Goal: Task Accomplishment & Management: Use online tool/utility

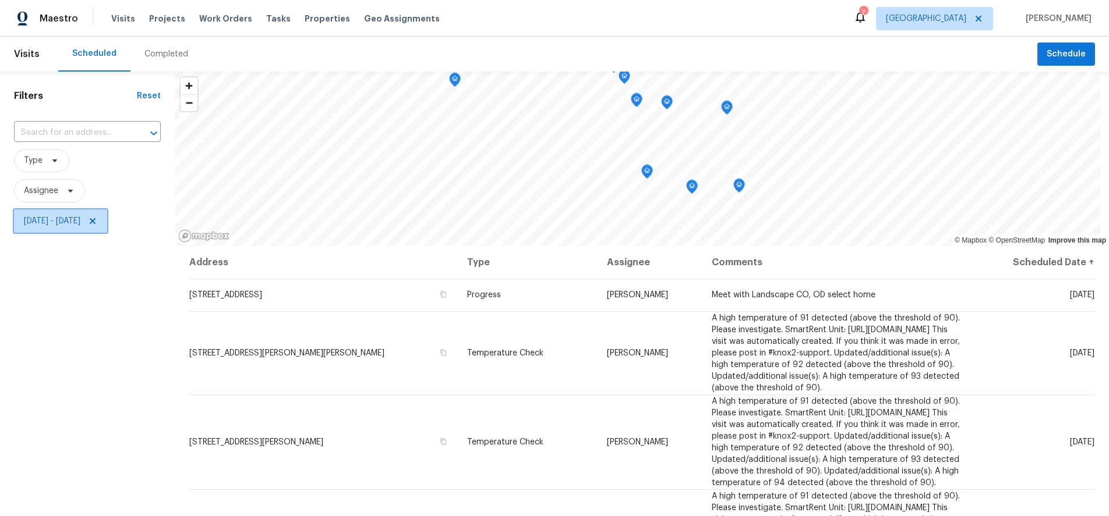
click at [80, 225] on span "[DATE] - [DATE]" at bounding box center [52, 221] width 56 height 12
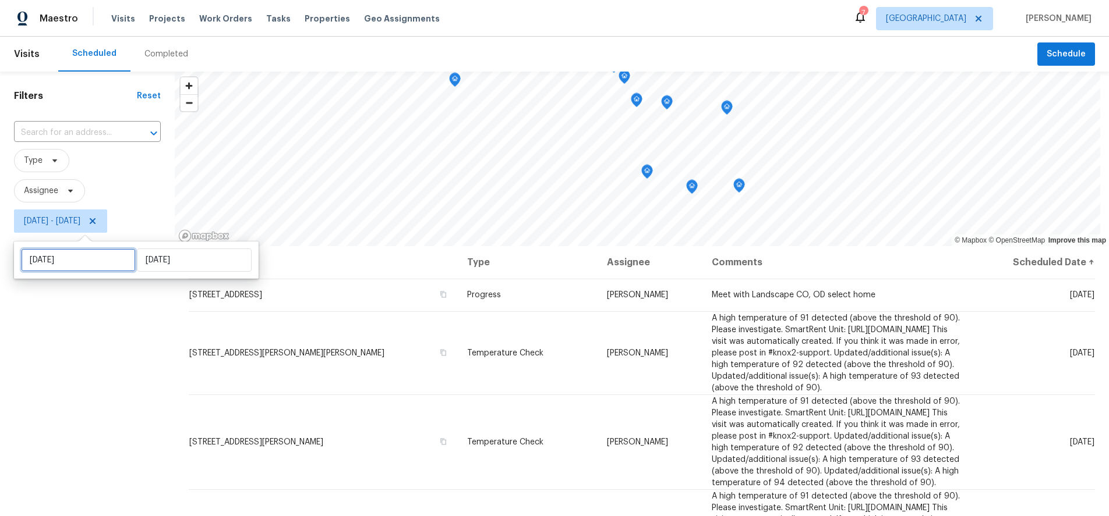
select select "7"
select select "2025"
select select "8"
select select "2025"
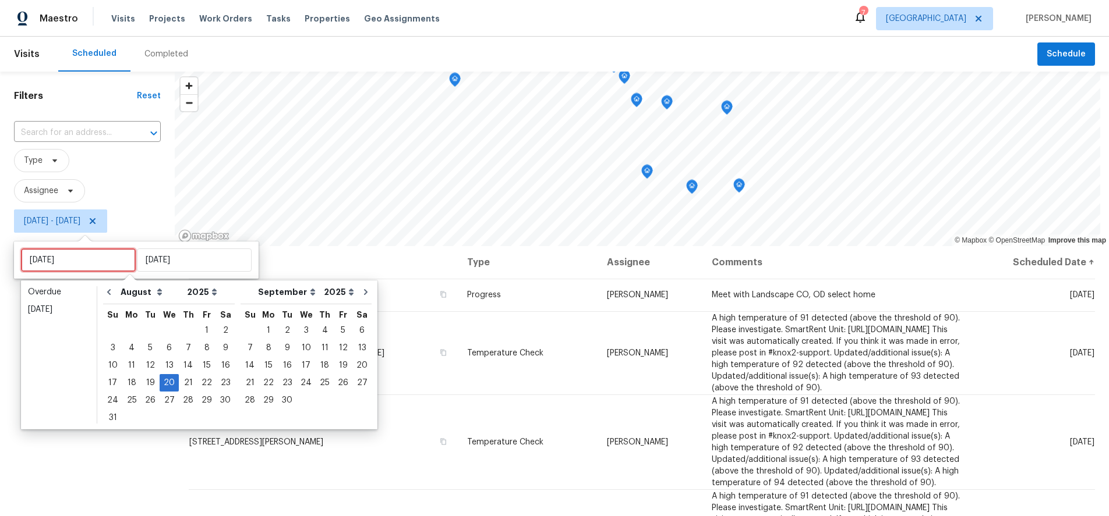
click at [99, 259] on input "[DATE]" at bounding box center [78, 260] width 115 height 23
type input "[DATE]"
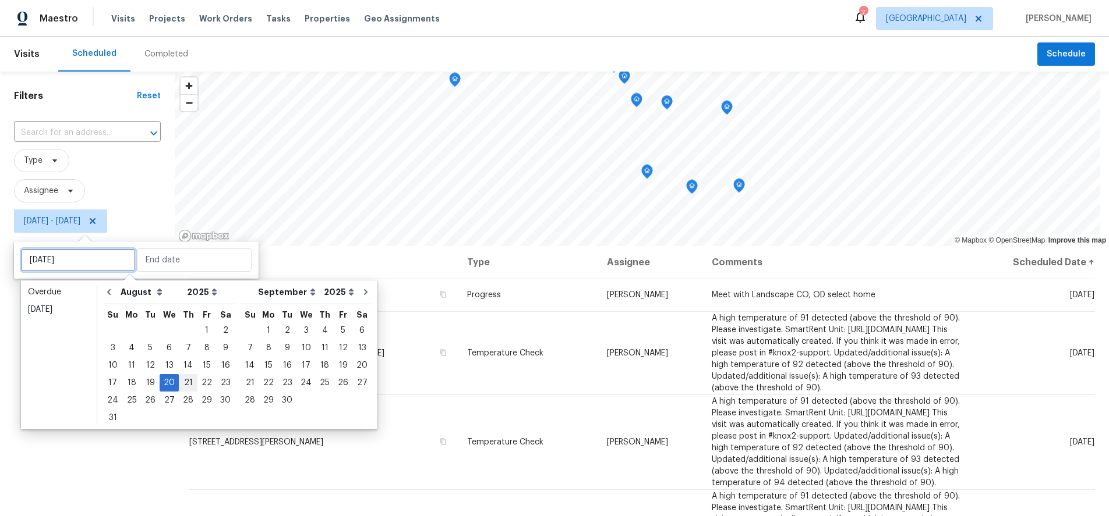
click at [176, 374] on div "27 28 29 30 31 1 2 3 4 5 6 7 8 9 10 11 12 13 14 15 16 17 18 19 20 21 22 23 24 2…" at bounding box center [169, 374] width 132 height 105
type input "[DATE]"
click at [103, 254] on input "[DATE]" at bounding box center [78, 260] width 115 height 23
type input "[DATE]"
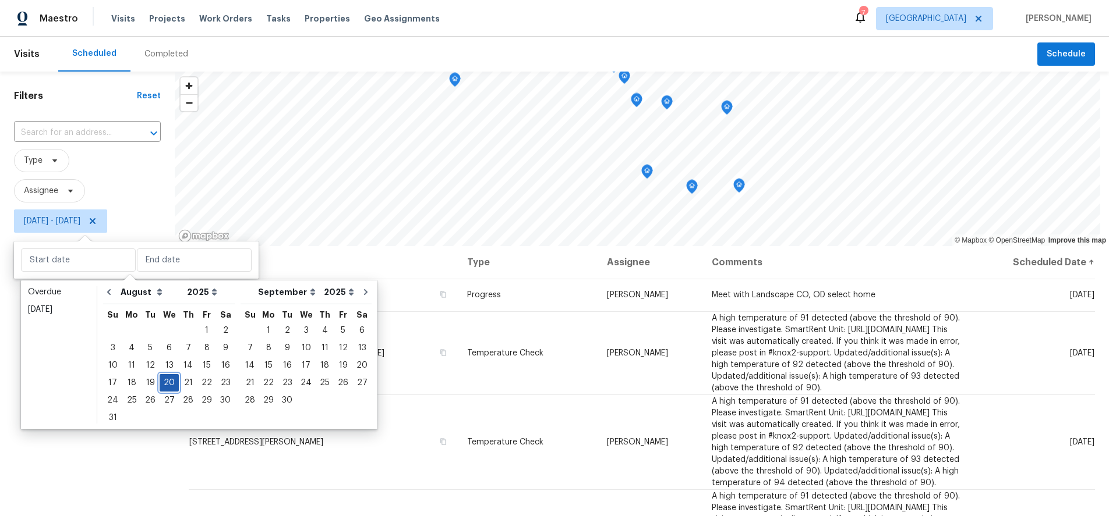
click at [163, 382] on div "20" at bounding box center [169, 383] width 19 height 16
type input "[DATE]"
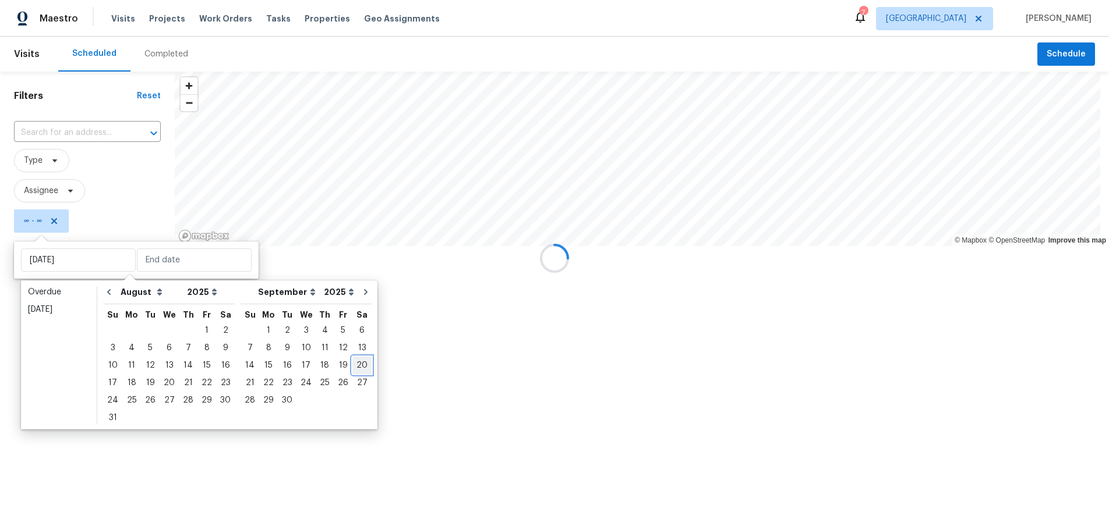
click at [352, 368] on div "20" at bounding box center [361, 366] width 19 height 16
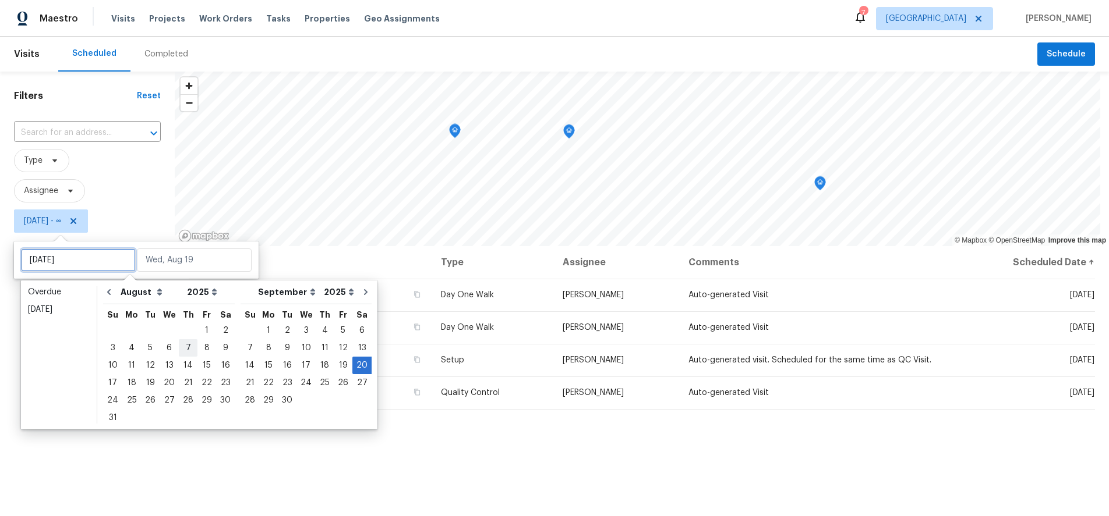
type input "[DATE]"
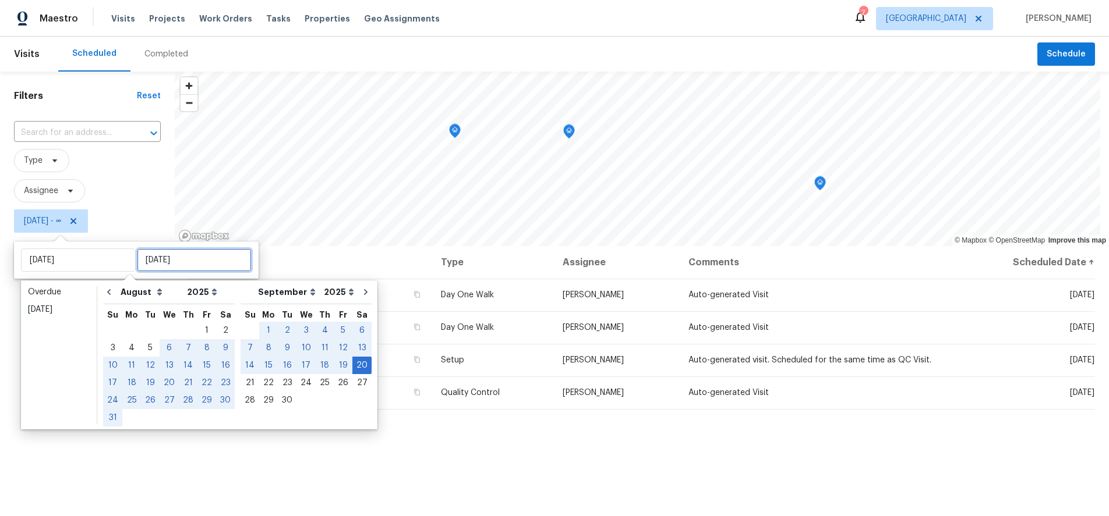
type input "[DATE]"
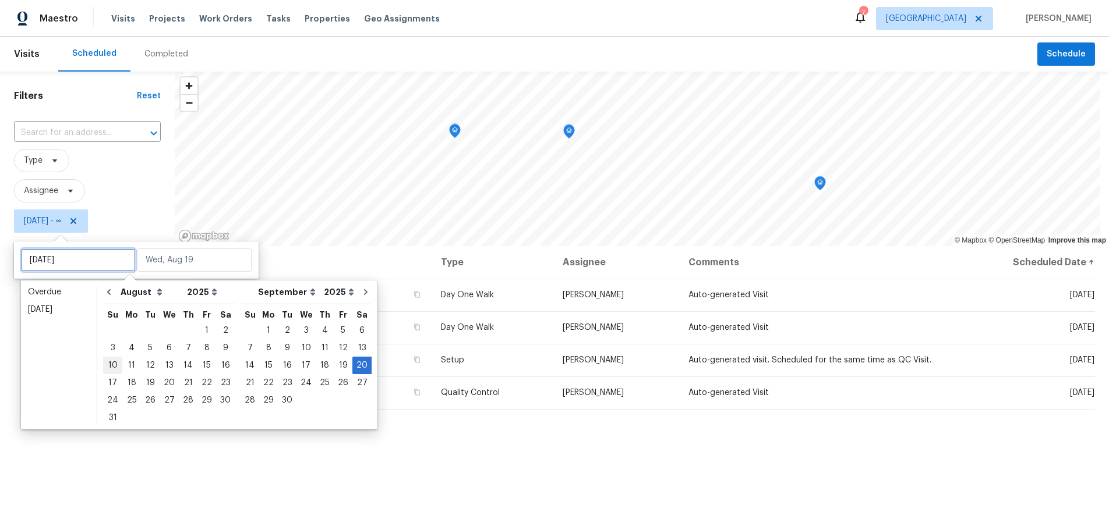
type input "[DATE]"
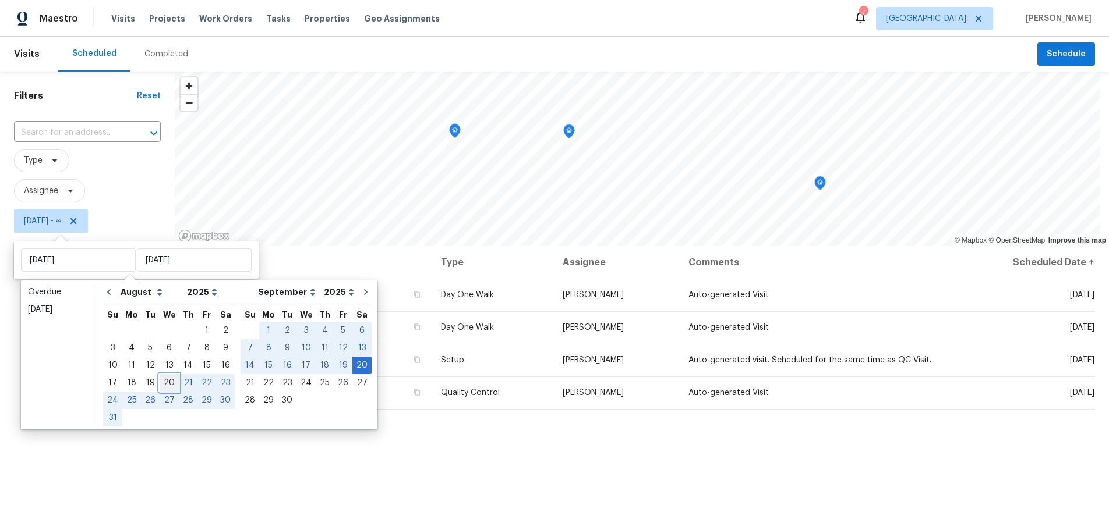
click at [162, 381] on div "20" at bounding box center [169, 383] width 19 height 16
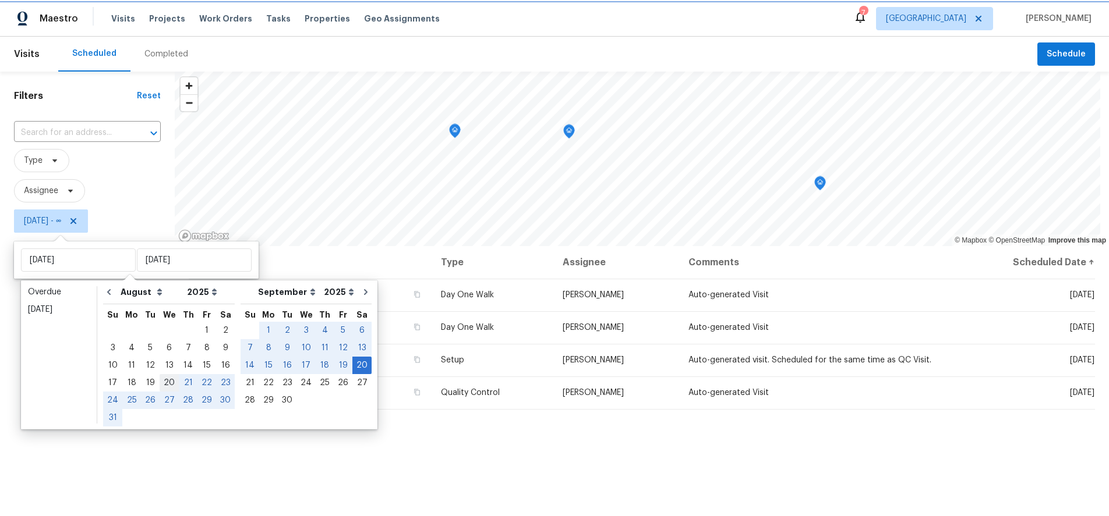
type input "[DATE]"
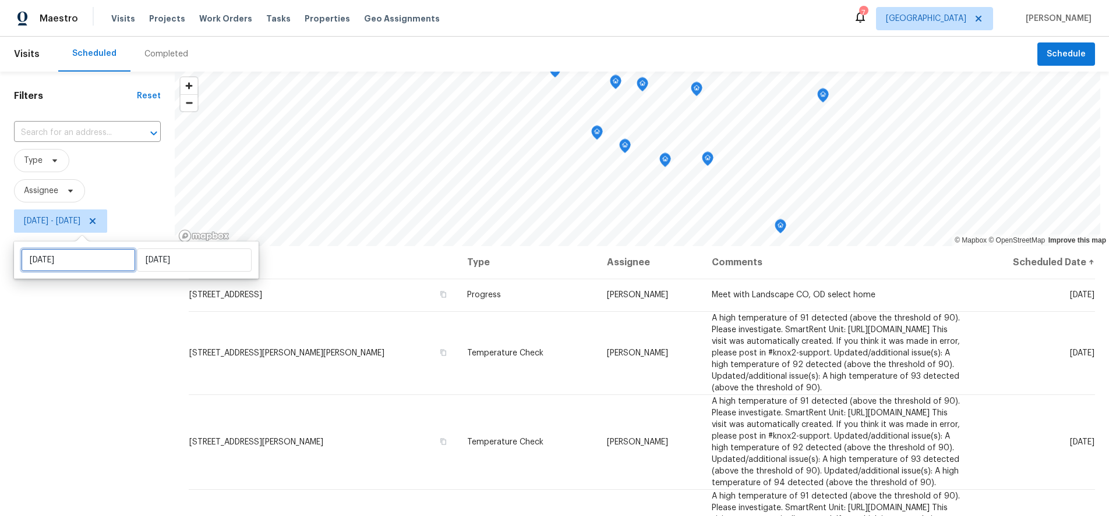
select select "7"
select select "2025"
select select "8"
select select "2025"
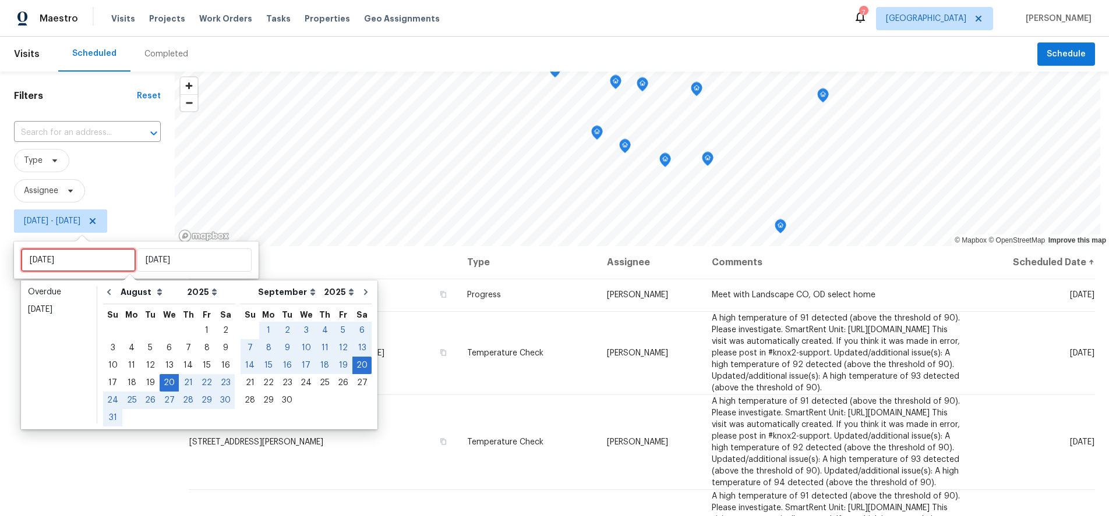
click at [115, 264] on input "[DATE]" at bounding box center [78, 260] width 115 height 23
type input "[DATE]"
click at [164, 380] on div "20" at bounding box center [169, 383] width 19 height 16
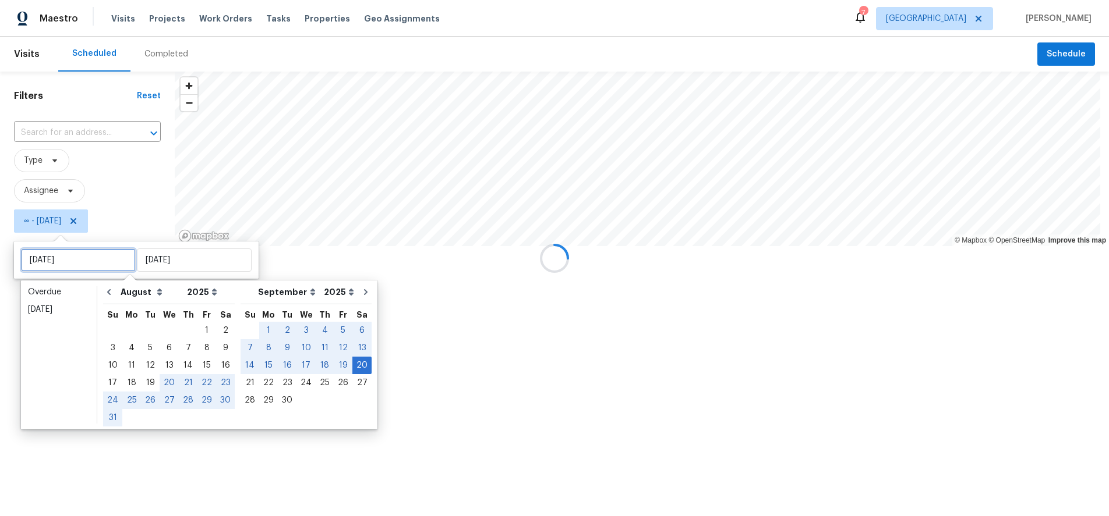
type input "[DATE]"
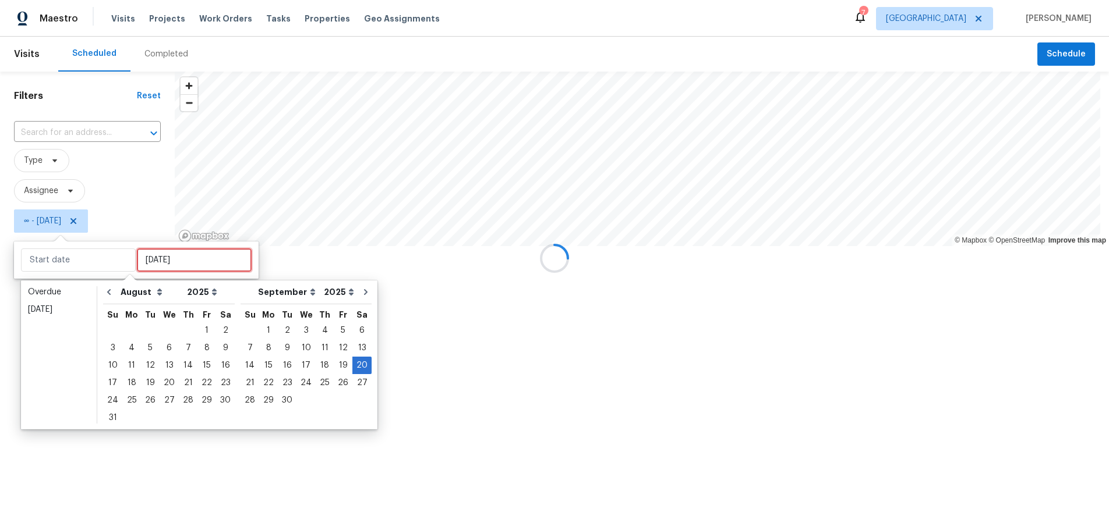
click at [203, 252] on input "[DATE]" at bounding box center [194, 260] width 115 height 23
click at [169, 387] on div "20" at bounding box center [169, 383] width 19 height 16
type input "[DATE]"
click at [169, 384] on div "20" at bounding box center [169, 383] width 19 height 16
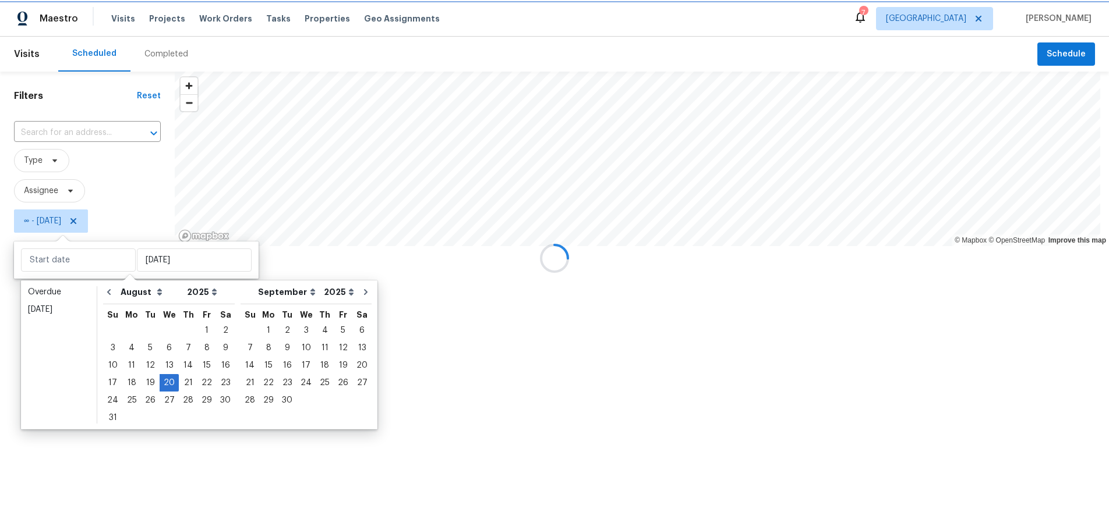
type input "[DATE]"
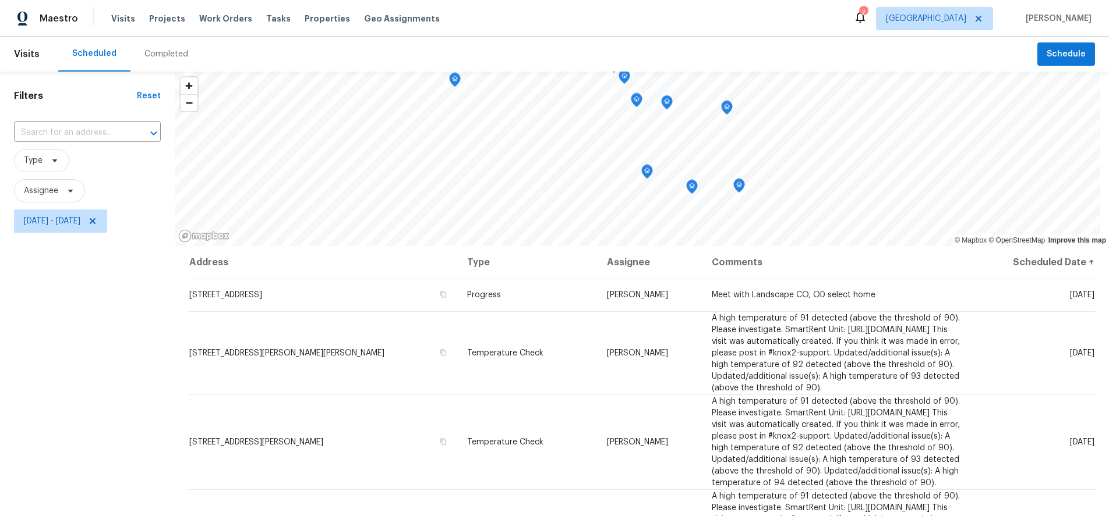
click at [93, 401] on div "Filters Reset ​ Type Assignee [DATE] - [DATE]" at bounding box center [87, 366] width 175 height 588
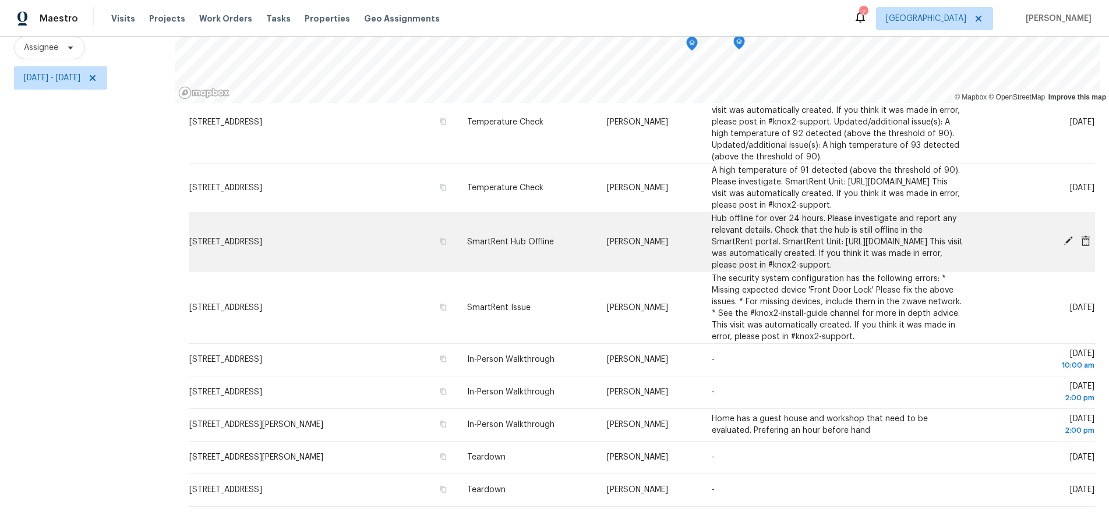
scroll to position [336, 0]
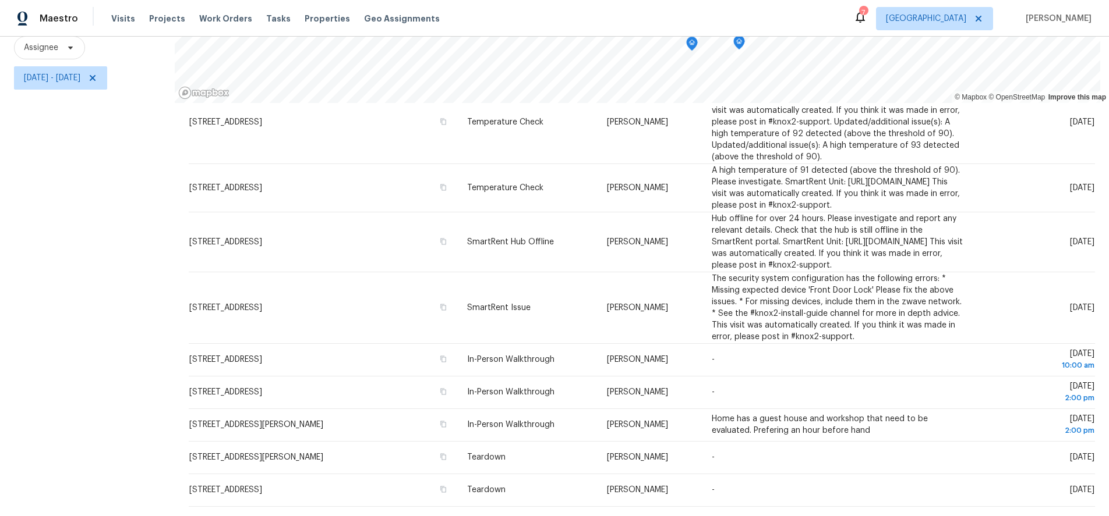
click at [129, 373] on div "Filters Reset ​ Type Assignee [DATE] - [DATE]" at bounding box center [87, 222] width 175 height 588
click at [106, 225] on div "Filters Reset ​ Type Assignee [DATE] - [DATE]" at bounding box center [87, 222] width 175 height 588
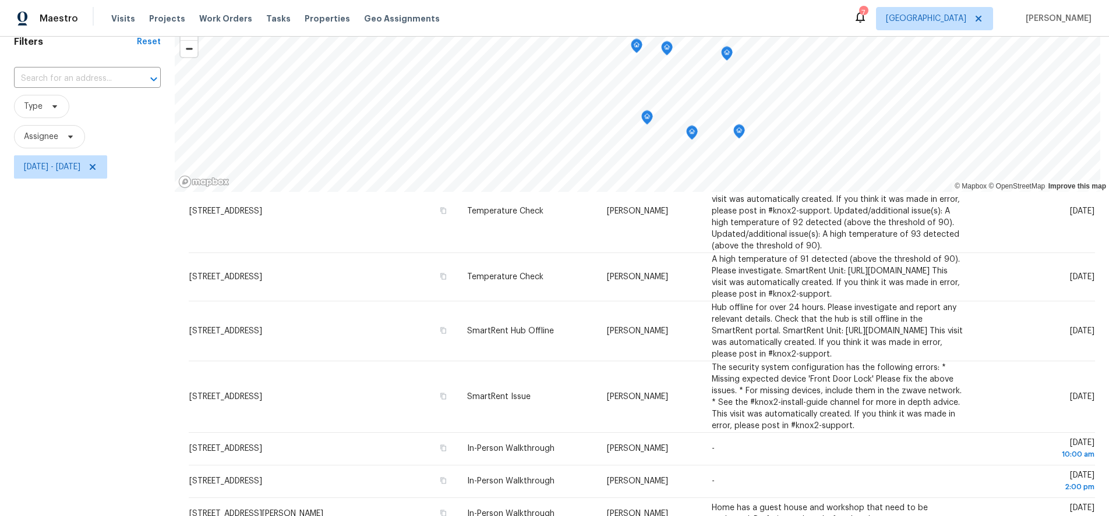
scroll to position [0, 0]
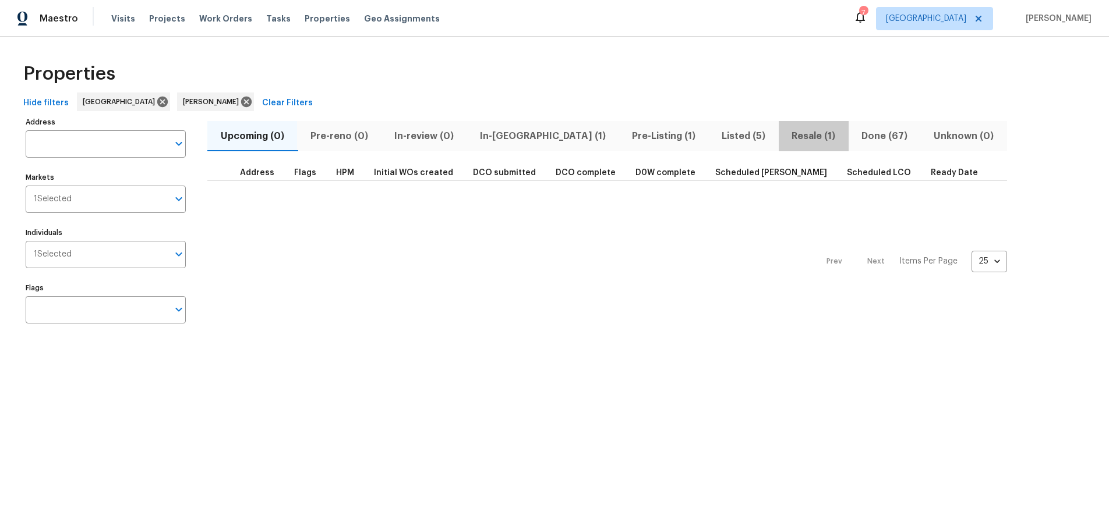
click at [785, 138] on span "Resale (1)" at bounding box center [813, 136] width 56 height 16
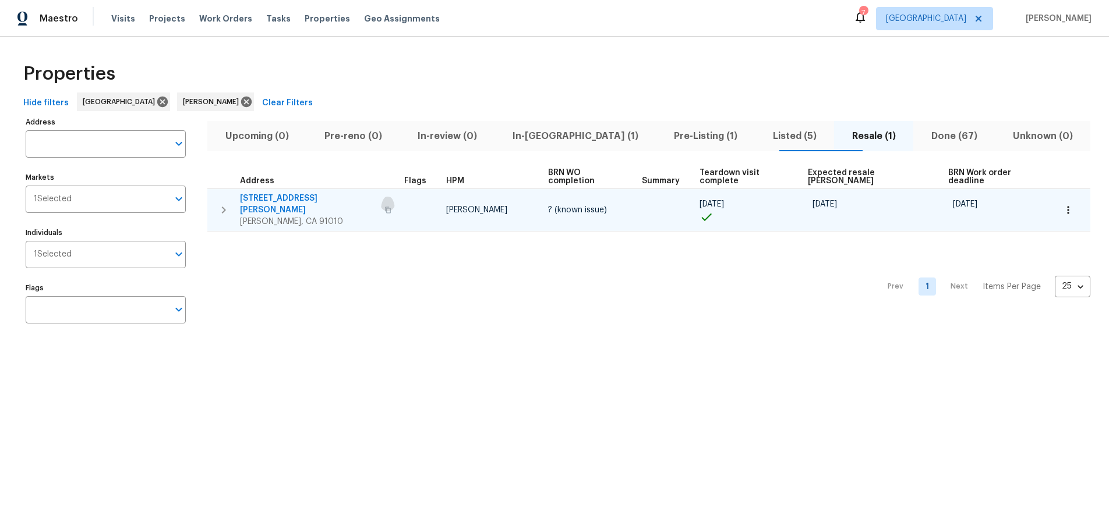
click at [384, 207] on icon "button" at bounding box center [387, 210] width 7 height 7
